Goal: Information Seeking & Learning: Learn about a topic

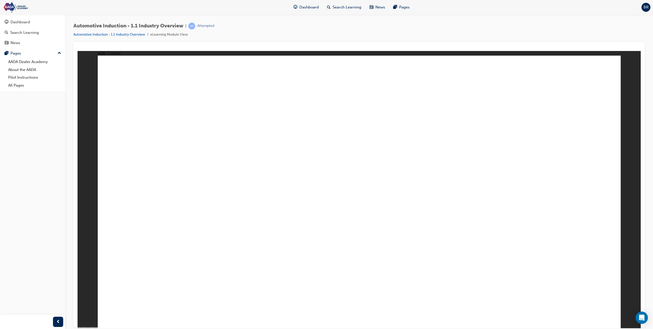
drag, startPoint x: 253, startPoint y: 203, endPoint x: 523, endPoint y: 160, distance: 272.8
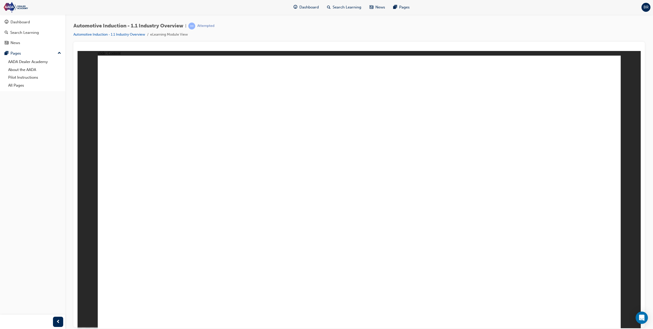
drag, startPoint x: 562, startPoint y: 308, endPoint x: 603, endPoint y: 310, distance: 41.3
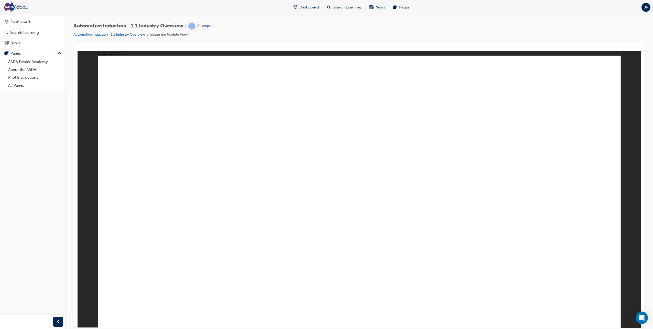
drag, startPoint x: 225, startPoint y: 245, endPoint x: 223, endPoint y: 208, distance: 37.2
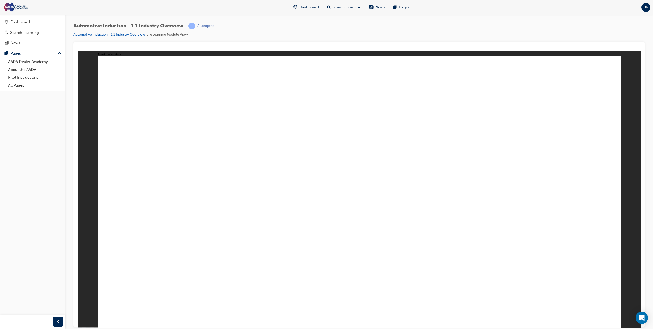
drag, startPoint x: 141, startPoint y: 180, endPoint x: 209, endPoint y: 183, distance: 68.2
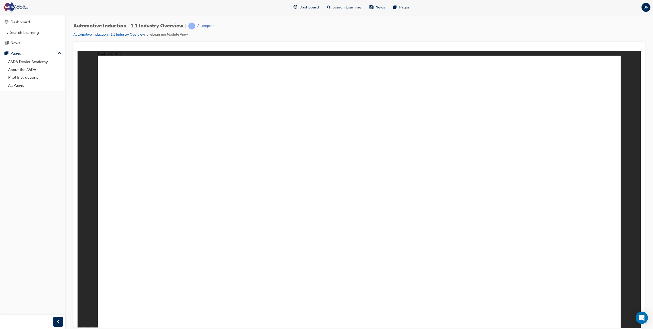
drag, startPoint x: 156, startPoint y: 180, endPoint x: 636, endPoint y: 211, distance: 480.2
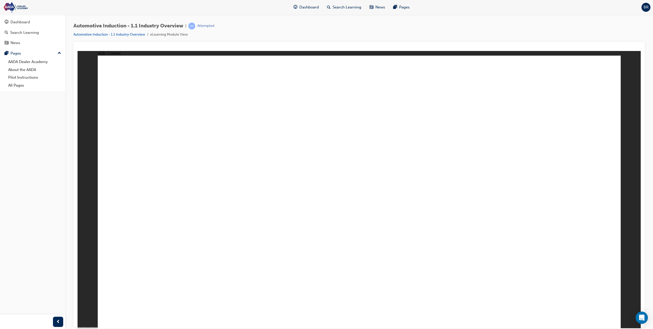
drag, startPoint x: 451, startPoint y: 225, endPoint x: 463, endPoint y: 246, distance: 24.0
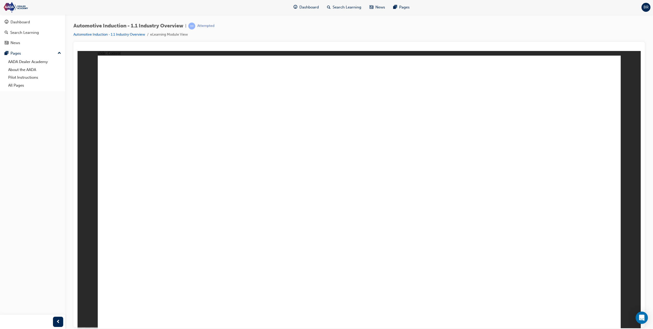
drag, startPoint x: 442, startPoint y: 238, endPoint x: 463, endPoint y: 282, distance: 48.7
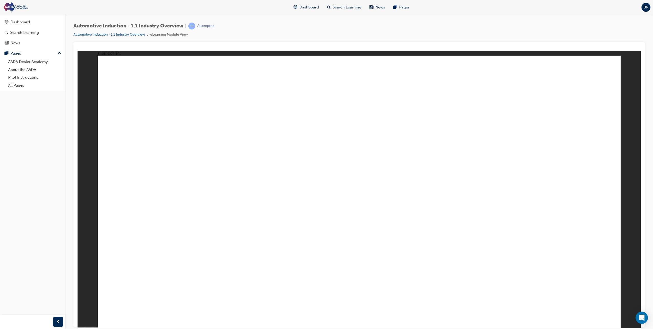
drag, startPoint x: 600, startPoint y: 308, endPoint x: 505, endPoint y: 247, distance: 112.6
